Goal: Task Accomplishment & Management: Manage account settings

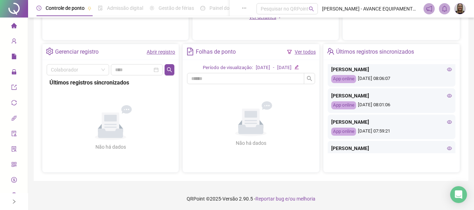
scroll to position [176, 0]
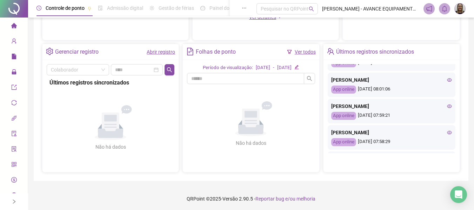
click at [11, 25] on icon "home" at bounding box center [14, 25] width 6 height 5
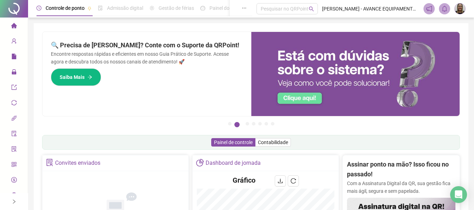
click at [11, 77] on span "lock" at bounding box center [14, 73] width 6 height 14
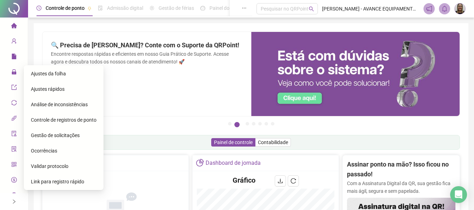
click at [65, 137] on span "Gestão de solicitações" at bounding box center [55, 136] width 49 height 6
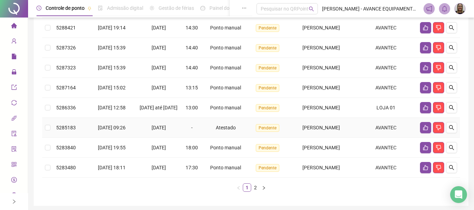
scroll to position [176, 0]
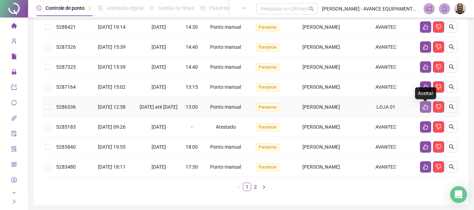
click at [427, 110] on icon "like" at bounding box center [426, 107] width 6 height 6
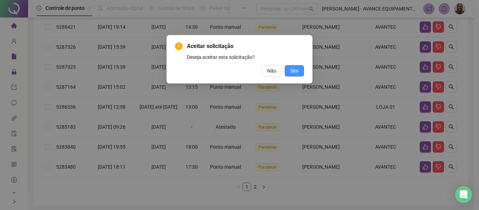
click at [293, 72] on span "Sim" at bounding box center [295, 71] width 8 height 8
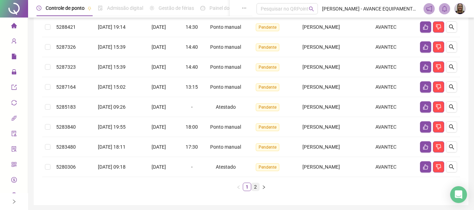
click at [256, 187] on link "2" at bounding box center [256, 187] width 8 height 8
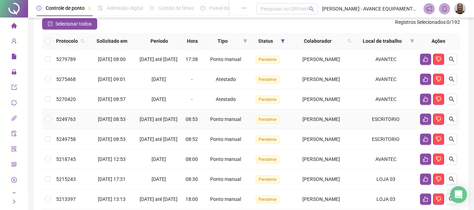
scroll to position [105, 0]
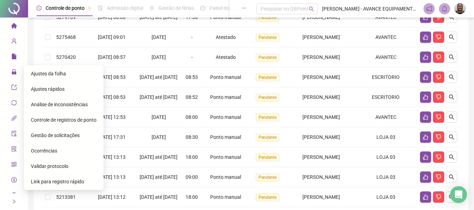
click at [59, 73] on span "Ajustes da folha" at bounding box center [48, 74] width 35 height 6
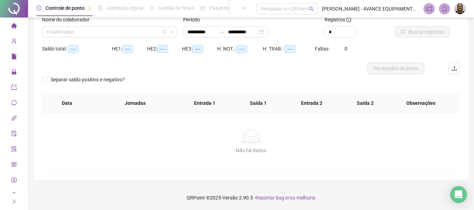
type input "**********"
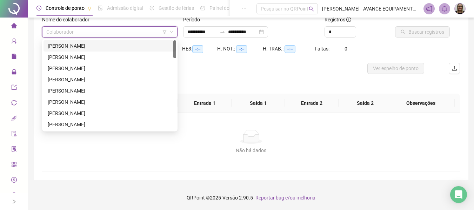
click at [119, 34] on input "search" at bounding box center [106, 32] width 121 height 11
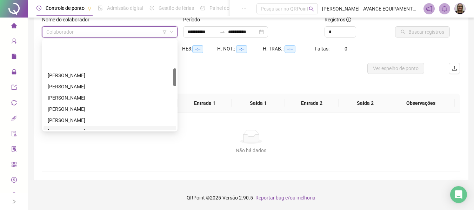
scroll to position [140, 0]
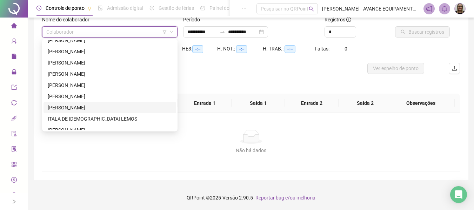
click at [94, 107] on div "[PERSON_NAME]" at bounding box center [110, 108] width 124 height 8
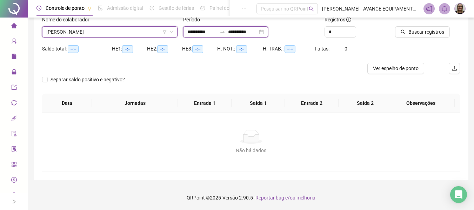
click at [200, 35] on input "**********" at bounding box center [201, 32] width 29 height 8
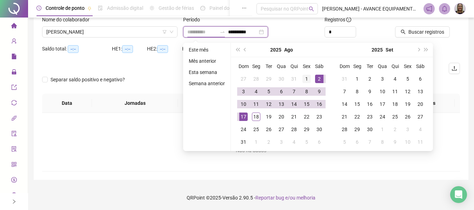
type input "**********"
click at [307, 79] on div "1" at bounding box center [307, 79] width 8 height 8
type input "**********"
click at [244, 116] on div "17" at bounding box center [243, 117] width 8 height 8
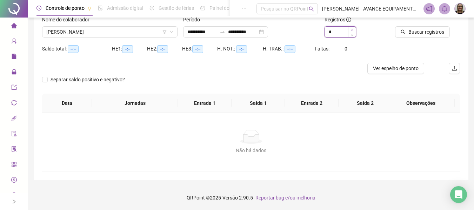
click at [352, 28] on span "Increase Value" at bounding box center [352, 30] width 8 height 6
type input "*"
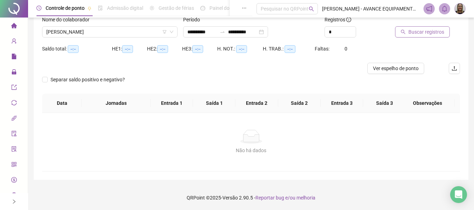
click at [405, 32] on icon "search" at bounding box center [403, 31] width 5 height 5
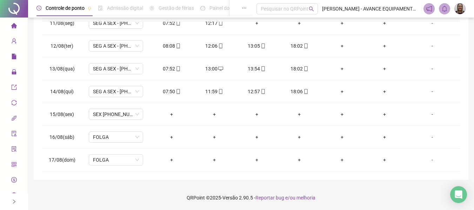
scroll to position [203, 0]
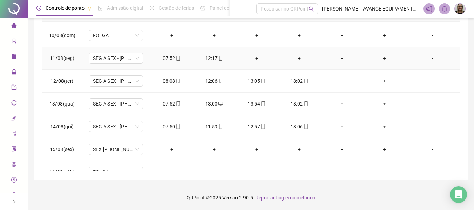
click at [254, 57] on div "+" at bounding box center [256, 58] width 31 height 8
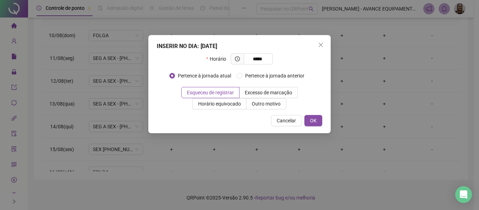
type input "*****"
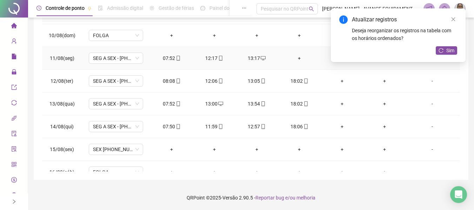
click at [298, 51] on td "+" at bounding box center [299, 58] width 42 height 23
click at [298, 59] on div "+" at bounding box center [299, 58] width 31 height 8
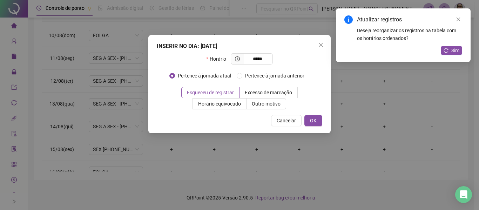
type input "*****"
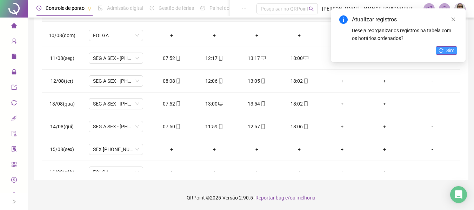
click at [441, 51] on icon "reload" at bounding box center [441, 50] width 5 height 5
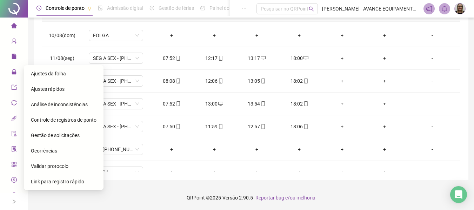
click at [12, 72] on icon "lock" at bounding box center [14, 71] width 5 height 5
click at [49, 89] on span "Ajustes rápidos" at bounding box center [48, 89] width 34 height 6
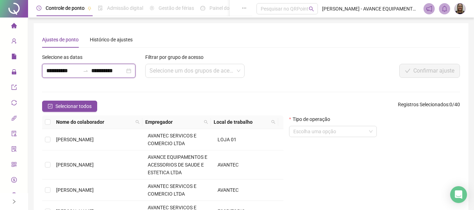
click at [64, 74] on input "**********" at bounding box center [63, 71] width 34 height 8
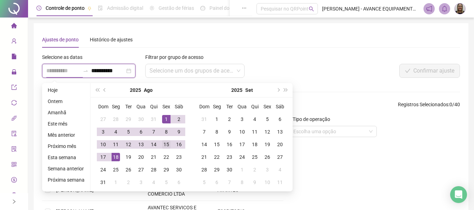
type input "**********"
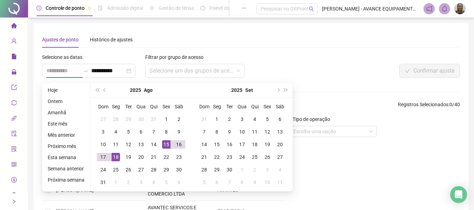
click at [164, 144] on div "15" at bounding box center [166, 144] width 8 height 8
type input "**********"
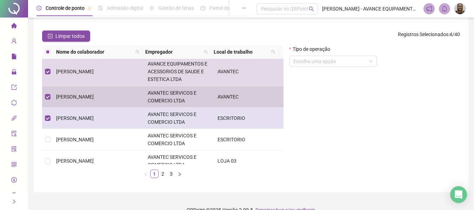
scroll to position [35, 0]
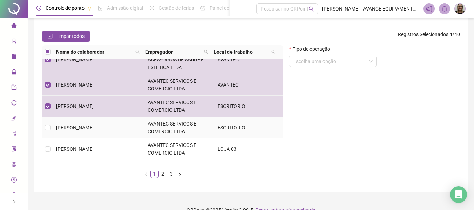
click at [51, 127] on td at bounding box center [47, 127] width 11 height 21
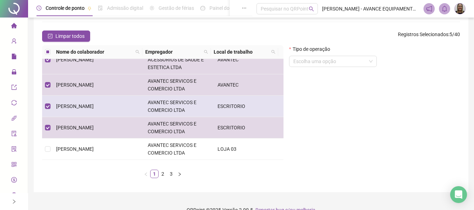
scroll to position [70, 0]
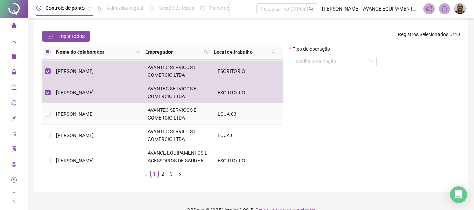
click at [52, 114] on td at bounding box center [47, 114] width 11 height 21
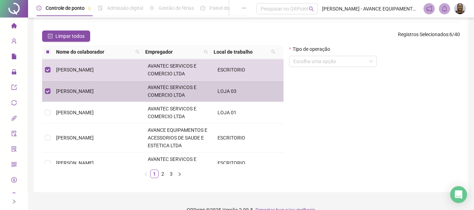
scroll to position [105, 0]
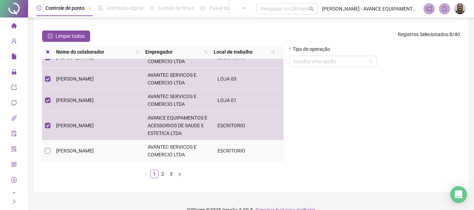
click at [48, 147] on label at bounding box center [48, 151] width 6 height 8
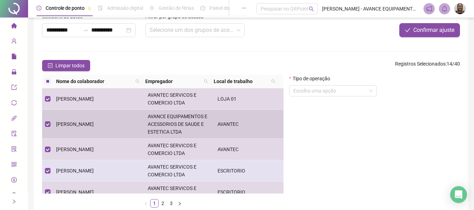
scroll to position [82, 0]
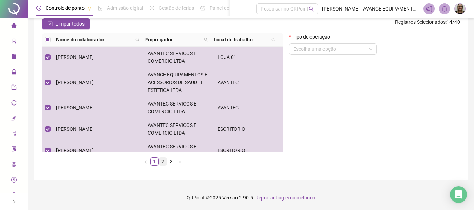
click at [163, 164] on link "2" at bounding box center [163, 162] width 8 height 8
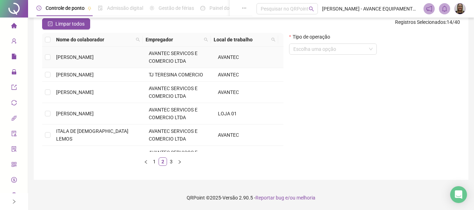
click at [52, 58] on td at bounding box center [47, 57] width 11 height 21
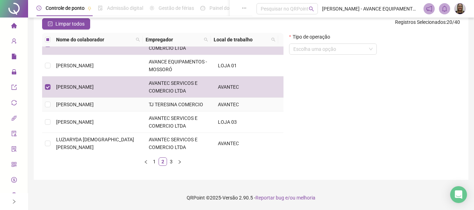
scroll to position [176, 0]
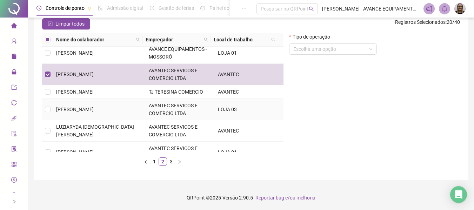
click at [51, 110] on td at bounding box center [47, 109] width 11 height 21
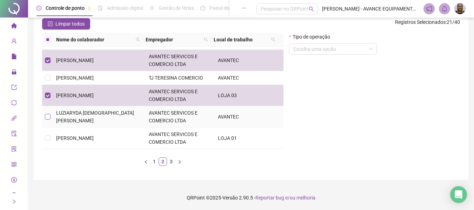
scroll to position [211, 0]
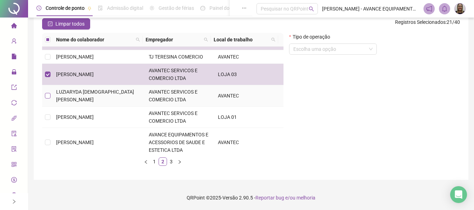
click at [47, 99] on label at bounding box center [48, 96] width 6 height 8
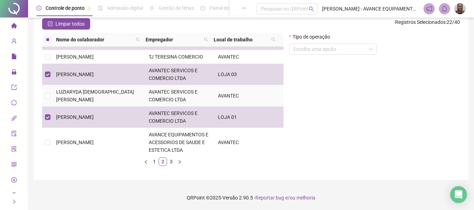
click at [51, 96] on td at bounding box center [47, 95] width 11 height 21
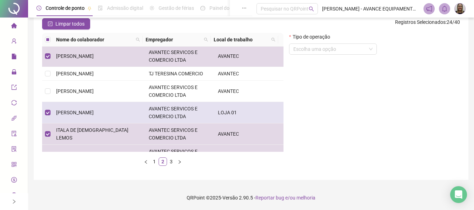
scroll to position [0, 0]
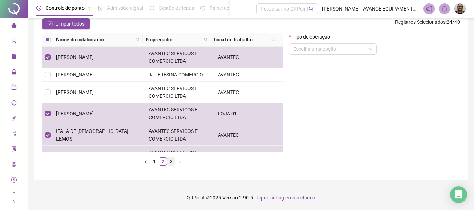
click at [171, 161] on link "3" at bounding box center [171, 162] width 8 height 8
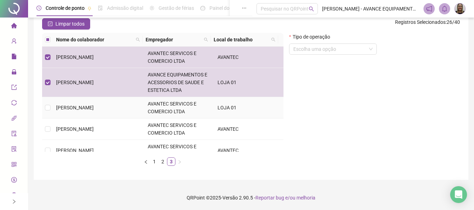
click at [47, 104] on td at bounding box center [47, 107] width 11 height 21
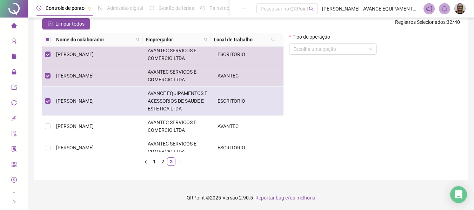
scroll to position [124, 0]
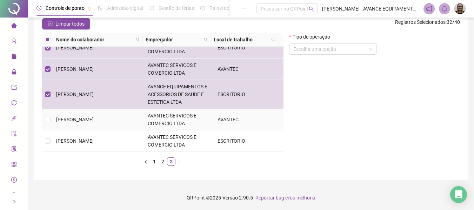
click at [52, 120] on td at bounding box center [47, 119] width 11 height 21
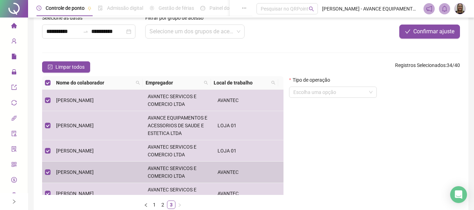
scroll to position [0, 0]
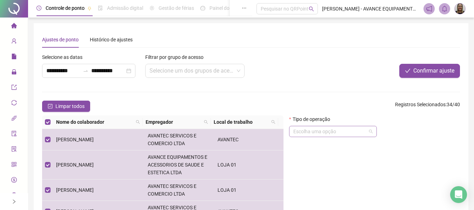
click at [342, 133] on input "search" at bounding box center [329, 131] width 73 height 11
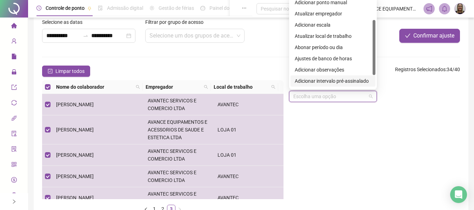
scroll to position [47, 0]
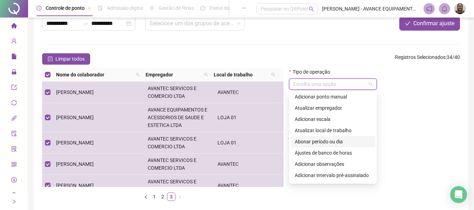
click at [332, 143] on div "Abonar período ou dia" at bounding box center [333, 142] width 77 height 8
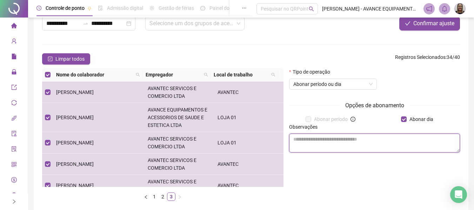
click at [375, 143] on textarea at bounding box center [374, 143] width 171 height 19
paste textarea "**********"
type textarea "**********"
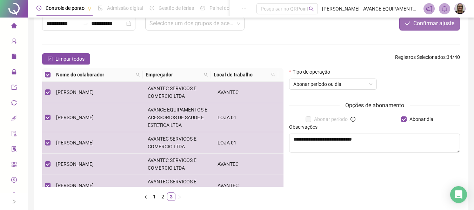
click at [436, 23] on span "Confirmar ajuste" at bounding box center [433, 23] width 41 height 8
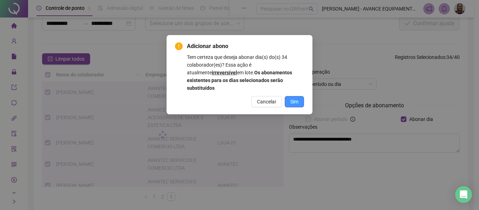
click at [292, 98] on span "Sim" at bounding box center [295, 102] width 8 height 8
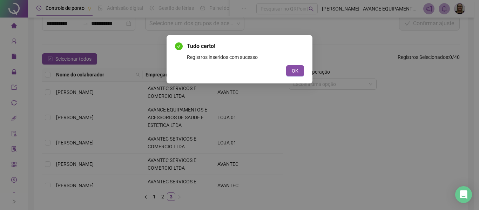
click at [300, 74] on button "OK" at bounding box center [295, 70] width 18 height 11
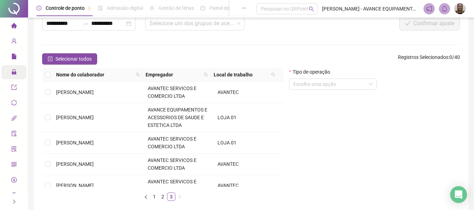
click at [8, 72] on div "Administração" at bounding box center [13, 72] width 25 height 14
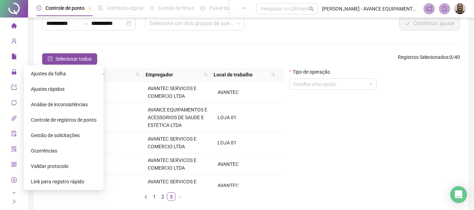
click at [52, 72] on span "Ajustes da folha" at bounding box center [48, 74] width 35 height 6
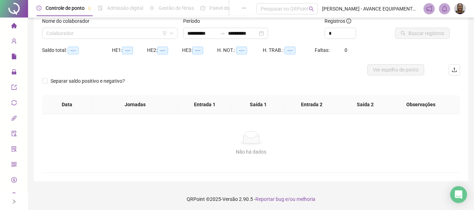
type input "**********"
click at [77, 37] on input "search" at bounding box center [106, 33] width 121 height 11
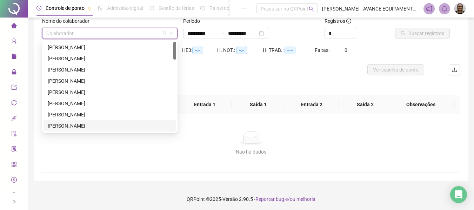
click at [78, 128] on div "[PERSON_NAME]" at bounding box center [110, 126] width 124 height 8
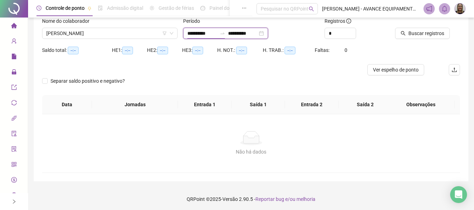
click at [204, 36] on input "**********" at bounding box center [201, 33] width 29 height 8
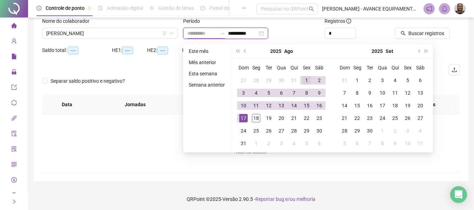
type input "**********"
click at [307, 79] on div "1" at bounding box center [307, 80] width 8 height 8
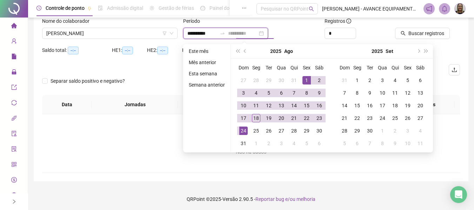
type input "**********"
click at [239, 117] on div "17" at bounding box center [243, 118] width 8 height 8
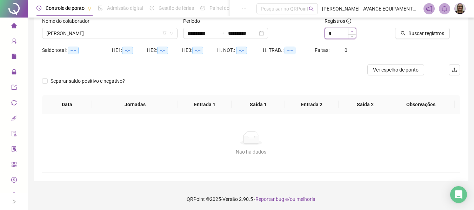
type input "*"
click at [351, 32] on icon "up" at bounding box center [352, 31] width 2 height 2
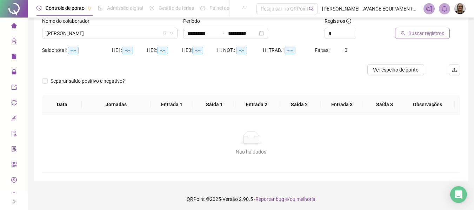
click at [409, 37] on button "Buscar registros" at bounding box center [422, 33] width 55 height 11
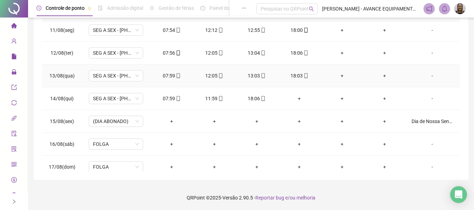
scroll to position [238, 0]
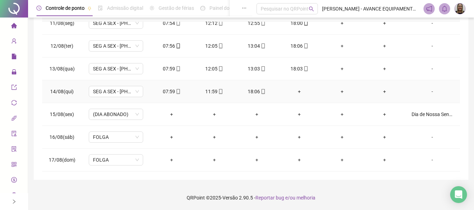
click at [297, 92] on div "+" at bounding box center [299, 92] width 31 height 8
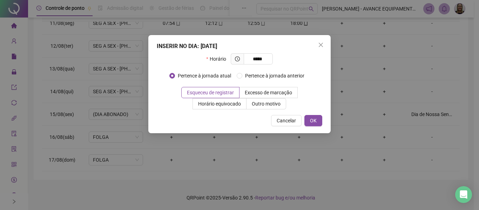
type input "*****"
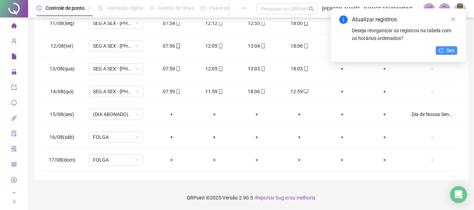
click at [439, 52] on icon "reload" at bounding box center [441, 50] width 5 height 5
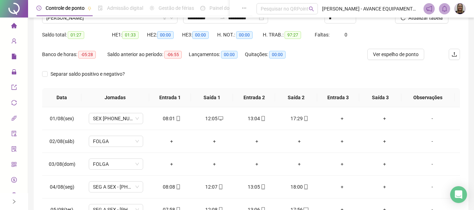
scroll to position [43, 0]
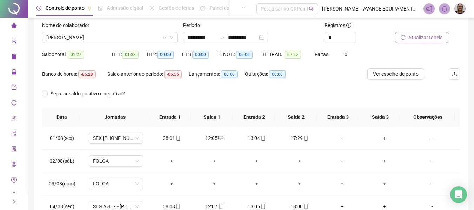
click at [408, 34] on button "Atualizar tabela" at bounding box center [421, 37] width 53 height 11
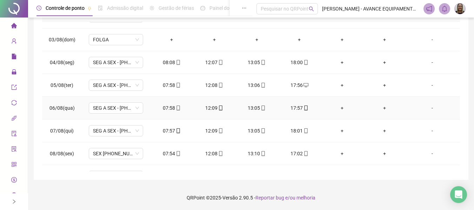
scroll to position [0, 0]
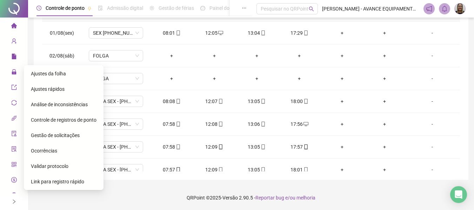
click at [69, 137] on span "Gestão de solicitações" at bounding box center [55, 136] width 49 height 6
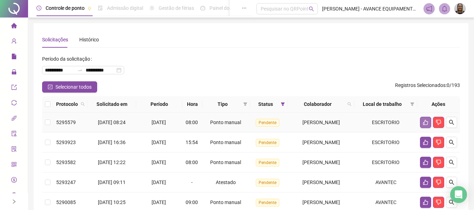
click at [422, 119] on button "button" at bounding box center [425, 122] width 11 height 11
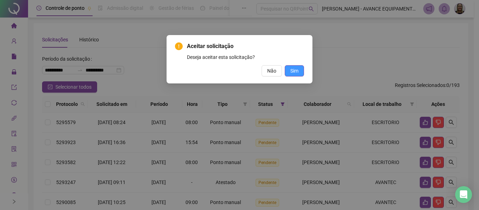
click at [298, 74] on span "Sim" at bounding box center [295, 71] width 8 height 8
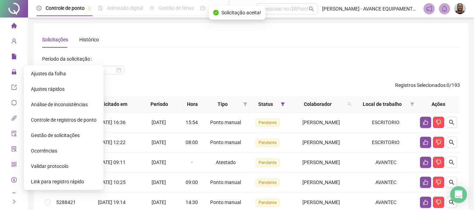
click at [48, 72] on span "Ajustes da folha" at bounding box center [48, 74] width 35 height 6
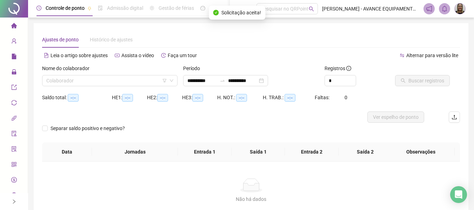
type input "**********"
click at [92, 80] on input "search" at bounding box center [106, 80] width 121 height 11
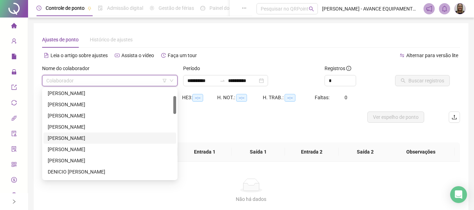
scroll to position [70, 0]
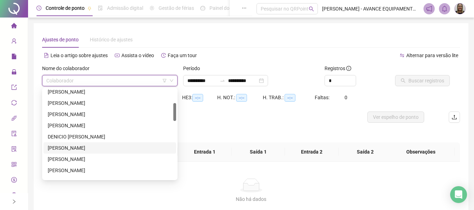
click at [86, 149] on div "DENNER WELLINGTON GOMES DA SILVA" at bounding box center [110, 148] width 124 height 8
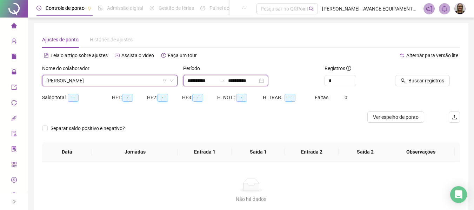
click at [197, 79] on input "**********" at bounding box center [201, 81] width 29 height 8
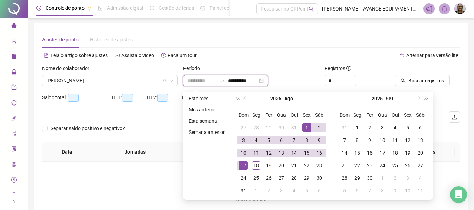
type input "**********"
click at [304, 128] on div "1" at bounding box center [307, 128] width 8 height 8
type input "**********"
click at [244, 167] on div "17" at bounding box center [243, 165] width 8 height 8
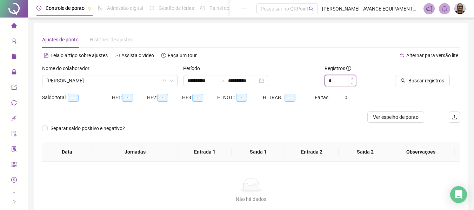
type input "*"
click at [353, 79] on icon "up" at bounding box center [352, 79] width 2 height 2
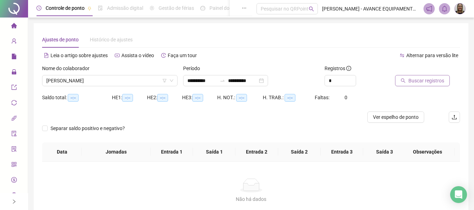
click at [424, 84] on span "Buscar registros" at bounding box center [427, 81] width 36 height 8
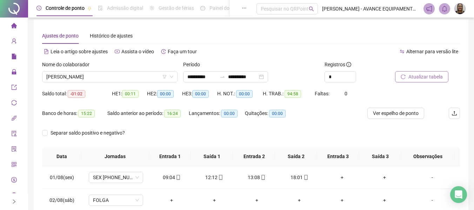
scroll to position [0, 0]
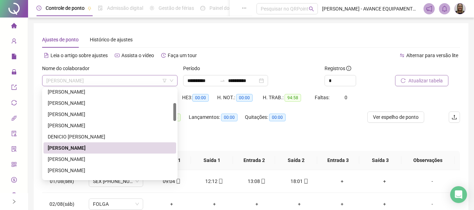
click at [151, 83] on span "DENNER WELLINGTON GOMES DA SILVA" at bounding box center [109, 80] width 127 height 11
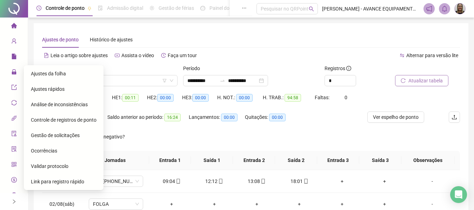
click at [68, 134] on span "Gestão de solicitações" at bounding box center [55, 136] width 49 height 6
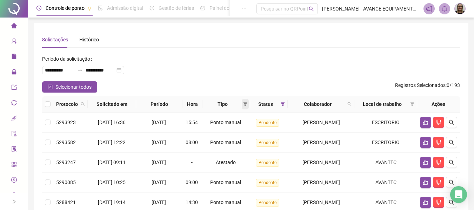
click at [243, 105] on icon "filter" at bounding box center [245, 104] width 4 height 4
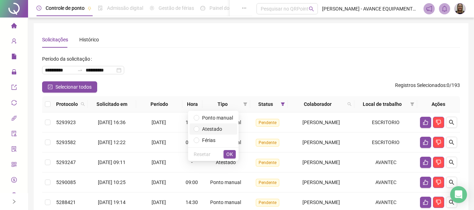
click at [208, 130] on span "Atestado" at bounding box center [212, 129] width 20 height 6
click at [230, 156] on span "OK" at bounding box center [229, 155] width 7 height 8
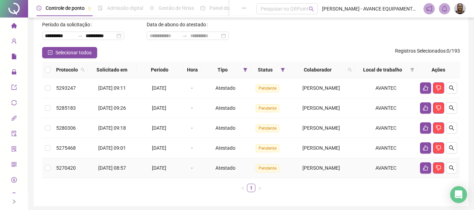
scroll to position [26, 0]
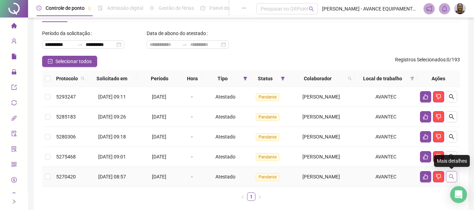
click at [449, 174] on icon "search" at bounding box center [452, 177] width 6 height 6
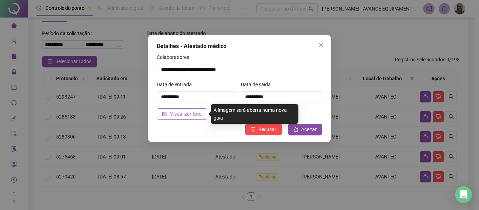
click at [186, 114] on span "Visualizar foto" at bounding box center [186, 114] width 32 height 8
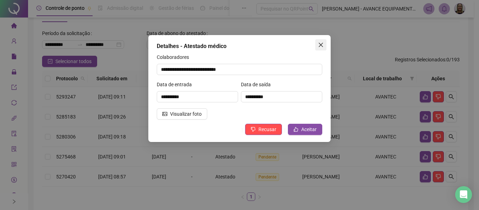
click at [321, 44] on icon "close" at bounding box center [321, 45] width 6 height 6
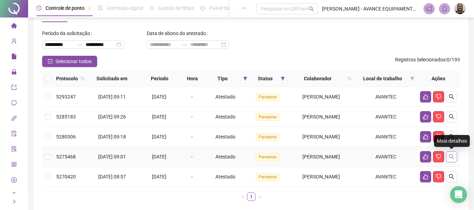
click at [453, 156] on icon "search" at bounding box center [452, 157] width 6 height 6
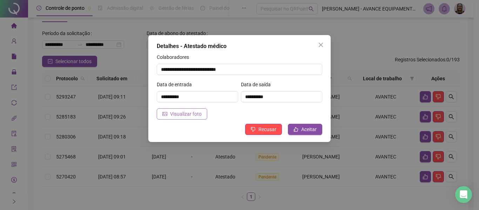
click at [193, 111] on span "Visualizar foto" at bounding box center [186, 114] width 32 height 8
click at [321, 42] on button "Close" at bounding box center [321, 44] width 11 height 11
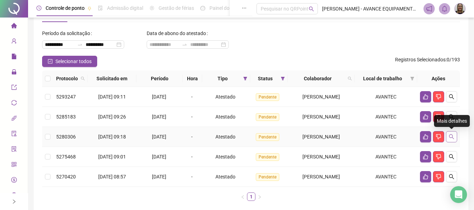
click at [451, 136] on icon "search" at bounding box center [452, 137] width 6 height 6
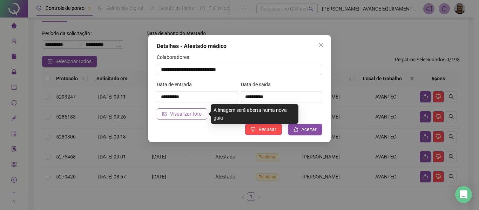
click at [193, 114] on span "Visualizar foto" at bounding box center [186, 114] width 32 height 8
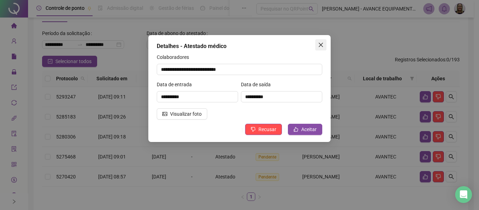
click at [322, 42] on button "Close" at bounding box center [321, 44] width 11 height 11
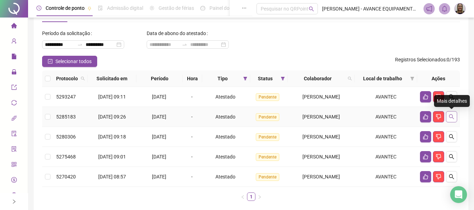
click at [451, 115] on icon "search" at bounding box center [452, 117] width 6 height 6
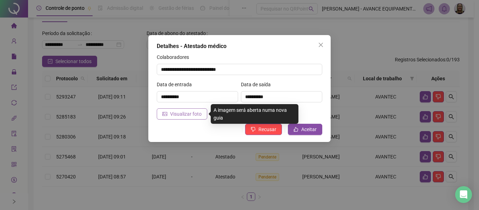
click at [196, 117] on span "Visualizar foto" at bounding box center [186, 114] width 32 height 8
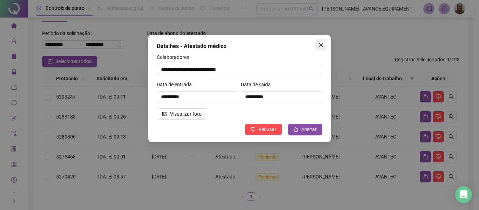
click at [320, 46] on icon "close" at bounding box center [321, 45] width 4 height 4
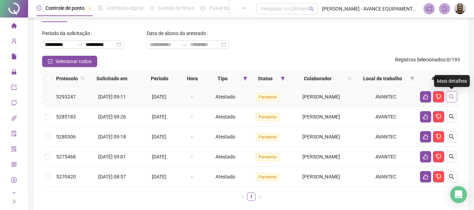
click at [454, 95] on icon "search" at bounding box center [452, 97] width 6 height 6
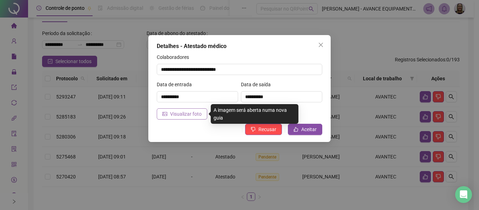
click at [195, 113] on span "Visualizar foto" at bounding box center [186, 114] width 32 height 8
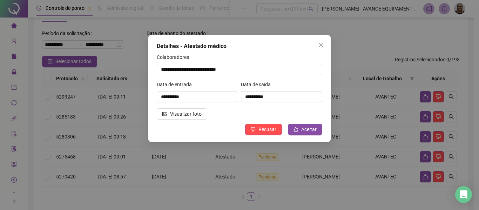
click at [320, 44] on icon "close" at bounding box center [321, 45] width 6 height 6
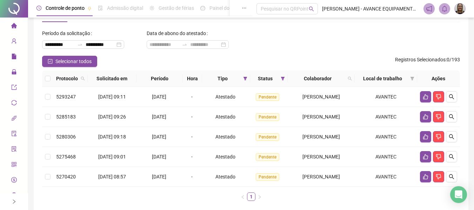
click at [293, 53] on div "**********" at bounding box center [251, 42] width 418 height 28
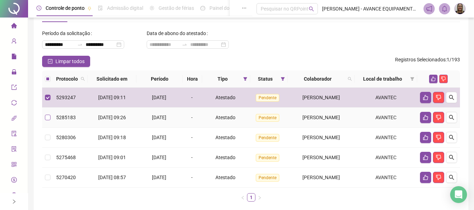
click at [48, 114] on label at bounding box center [48, 118] width 6 height 8
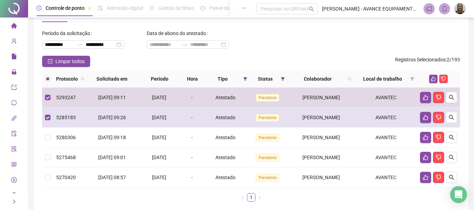
click at [47, 123] on td at bounding box center [47, 118] width 11 height 20
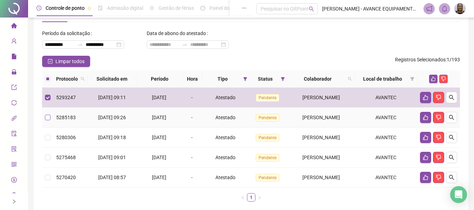
click at [47, 121] on label at bounding box center [48, 118] width 6 height 8
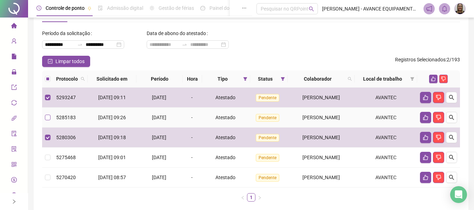
click at [47, 120] on label at bounding box center [48, 118] width 6 height 8
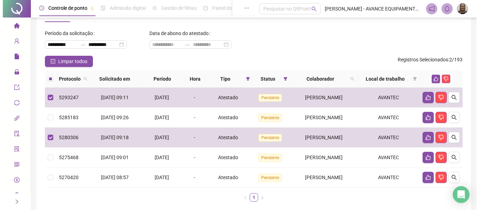
scroll to position [61, 0]
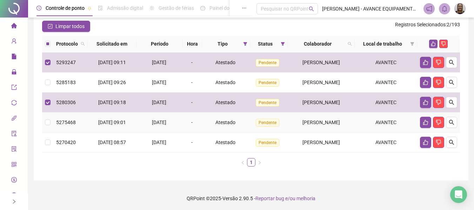
click at [48, 118] on td at bounding box center [47, 123] width 11 height 20
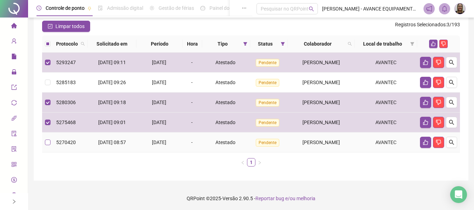
click at [49, 146] on label at bounding box center [48, 143] width 6 height 8
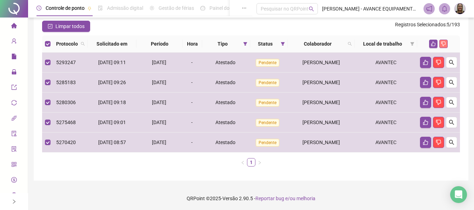
click at [444, 45] on icon "dislike" at bounding box center [444, 44] width 5 height 5
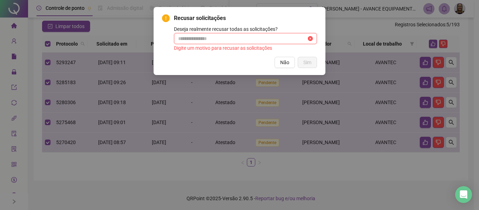
click at [221, 32] on div "Deseja realmente recusar todas as solicitações? Digite um motivo para recusar a…" at bounding box center [245, 38] width 143 height 27
click at [216, 39] on input "text" at bounding box center [242, 39] width 128 height 8
type input "********"
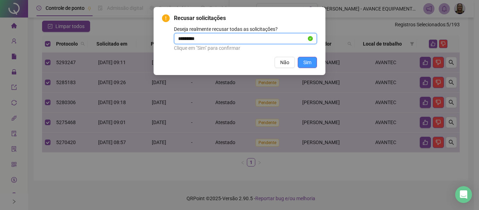
click at [310, 58] on button "Sim" at bounding box center [307, 62] width 19 height 11
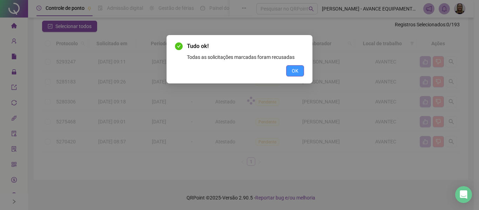
click at [293, 71] on span "OK" at bounding box center [295, 71] width 7 height 8
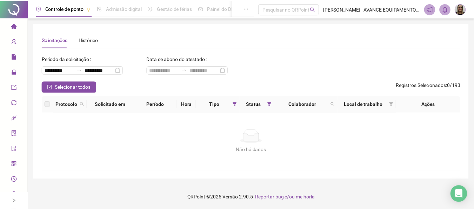
scroll to position [0, 0]
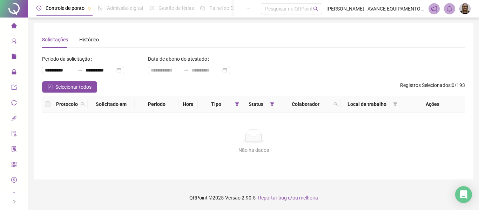
click at [16, 27] on li "Página inicial" at bounding box center [13, 26] width 25 height 14
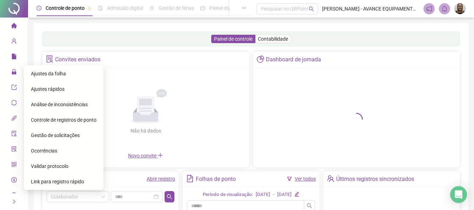
click at [51, 71] on span "Ajustes da folha" at bounding box center [48, 74] width 35 height 6
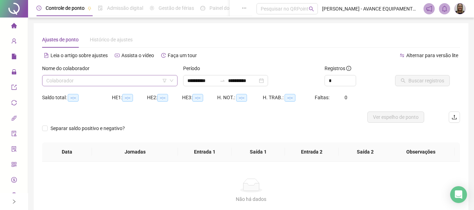
type input "**********"
click at [130, 84] on input "search" at bounding box center [106, 80] width 121 height 11
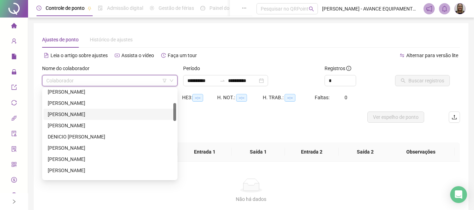
scroll to position [176, 0]
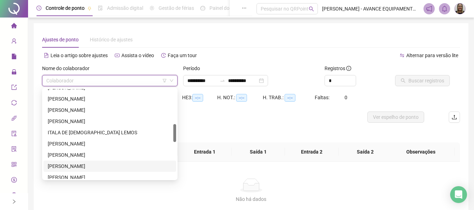
click at [80, 165] on div "JORGE LUIS DE SOUSA SILVA FILHO" at bounding box center [110, 167] width 124 height 8
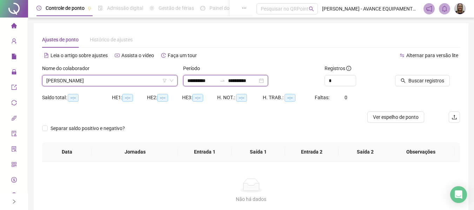
click at [200, 81] on input "**********" at bounding box center [201, 81] width 29 height 8
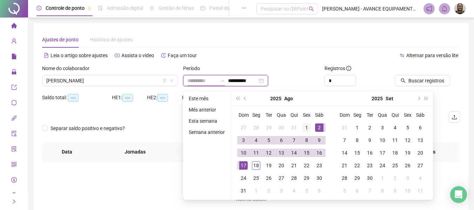
type input "**********"
click at [307, 126] on div "1" at bounding box center [307, 128] width 8 height 8
type input "**********"
click at [247, 165] on div "17" at bounding box center [243, 165] width 8 height 8
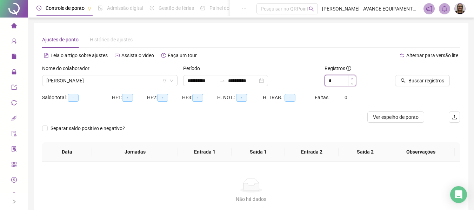
type input "*"
click at [352, 79] on icon "up" at bounding box center [352, 79] width 2 height 2
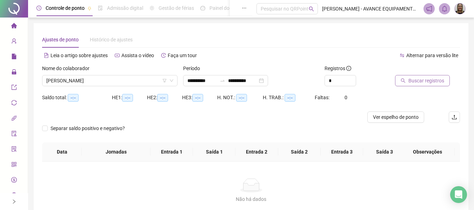
click at [419, 80] on span "Buscar registros" at bounding box center [427, 81] width 36 height 8
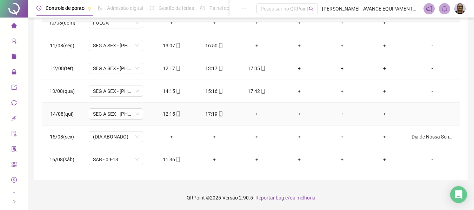
scroll to position [203, 0]
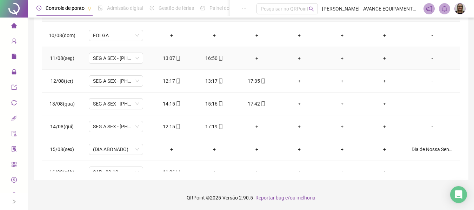
click at [253, 59] on div "+" at bounding box center [256, 58] width 31 height 8
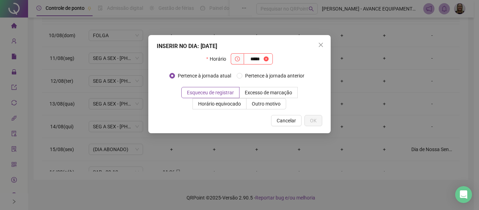
type input "*****"
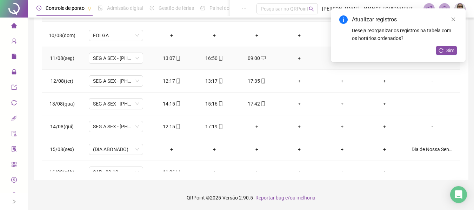
drag, startPoint x: 295, startPoint y: 58, endPoint x: 296, endPoint y: 51, distance: 7.2
click at [296, 54] on td "+" at bounding box center [299, 58] width 42 height 23
click at [296, 58] on div "+" at bounding box center [299, 58] width 31 height 8
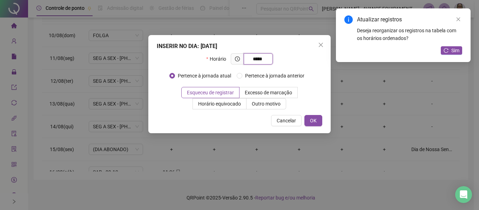
type input "*****"
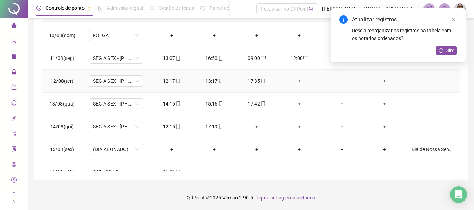
click at [297, 79] on div "+" at bounding box center [299, 81] width 31 height 8
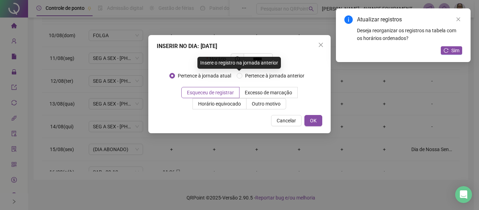
type input "*****"
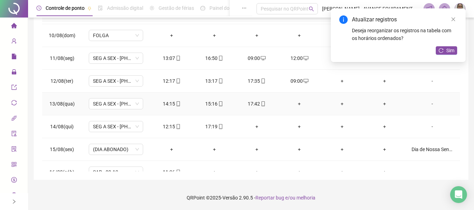
click at [296, 103] on div "+" at bounding box center [299, 104] width 31 height 8
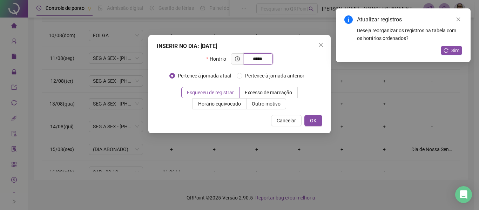
type input "*****"
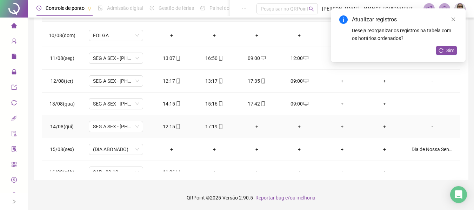
click at [253, 126] on div "+" at bounding box center [256, 127] width 31 height 8
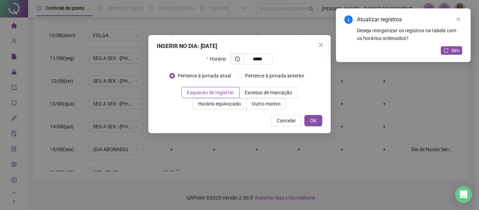
type input "*****"
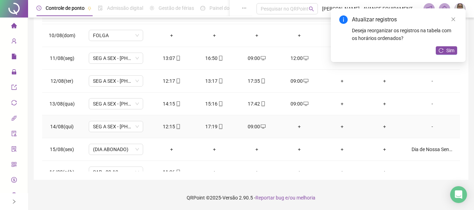
click at [296, 125] on div "+" at bounding box center [299, 127] width 31 height 8
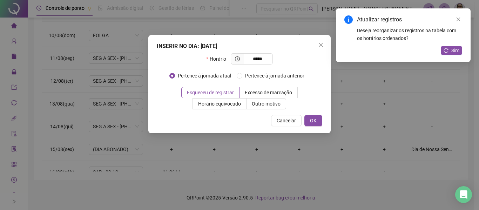
type input "*****"
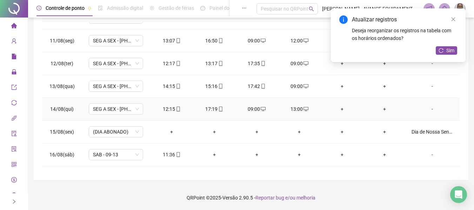
scroll to position [238, 0]
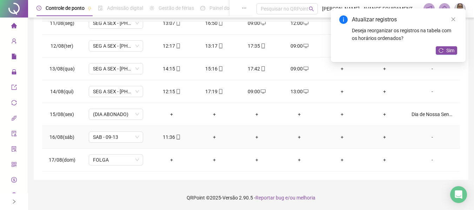
click at [211, 136] on div "+" at bounding box center [214, 137] width 31 height 8
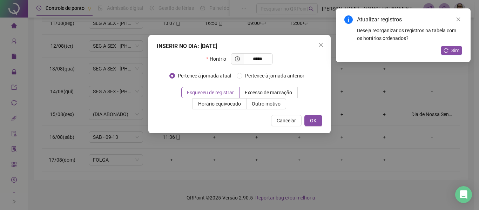
type input "*****"
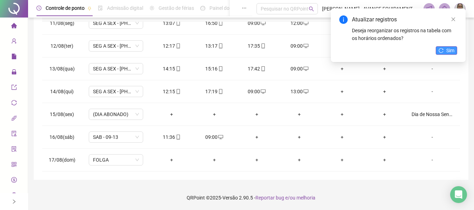
click at [443, 54] on button "Sim" at bounding box center [446, 50] width 21 height 8
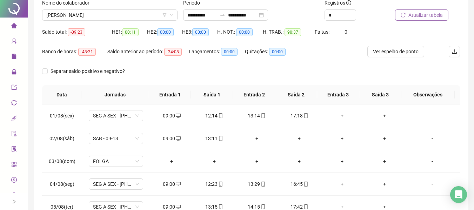
scroll to position [0, 0]
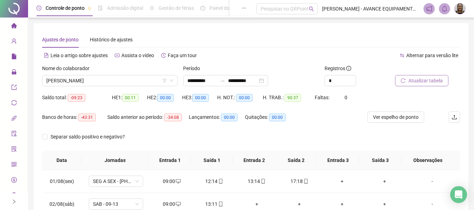
click at [11, 26] on icon "home" at bounding box center [14, 25] width 6 height 5
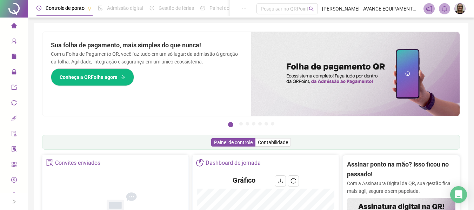
click at [16, 26] on li "Página inicial" at bounding box center [13, 26] width 25 height 14
